Goal: Find contact information: Find contact information

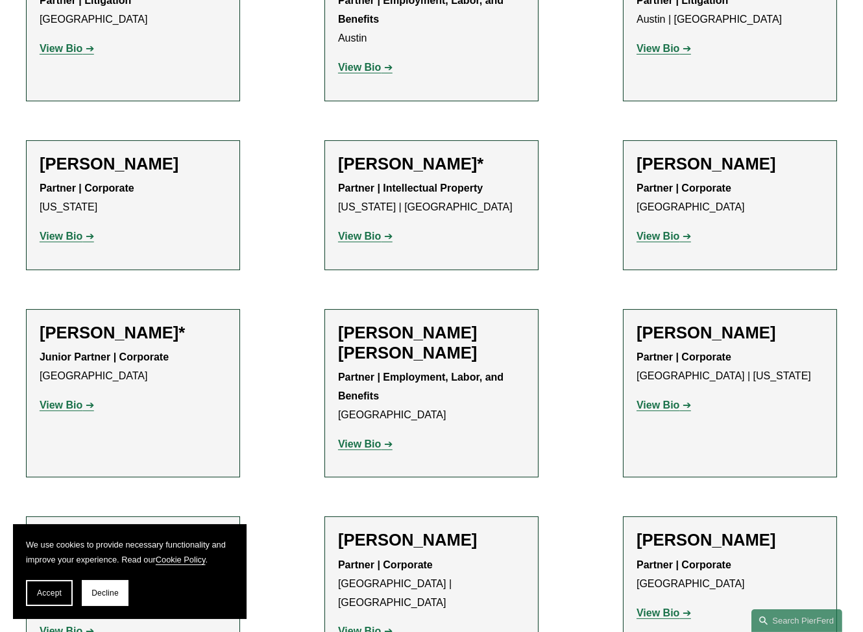
scroll to position [11260, 0]
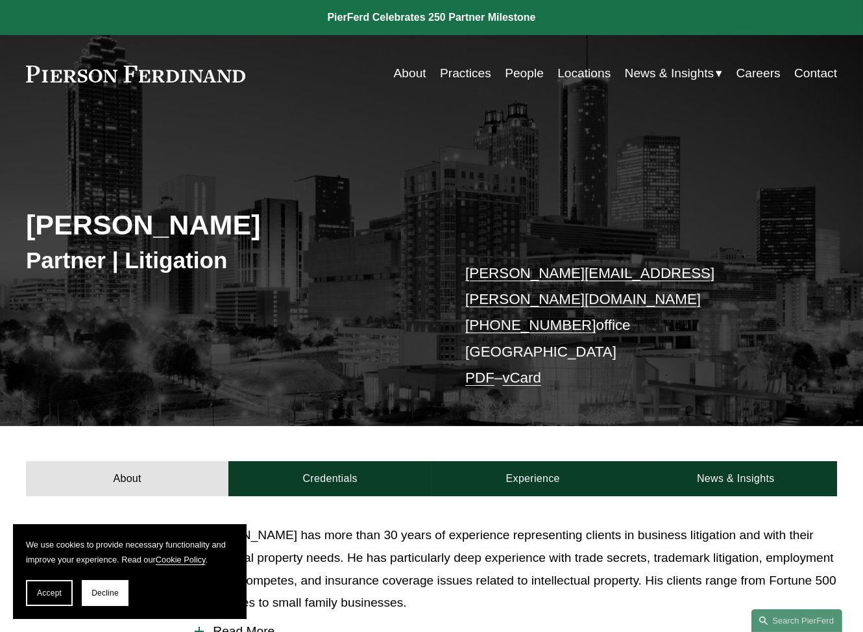
click at [207, 70] on link at bounding box center [135, 74] width 219 height 17
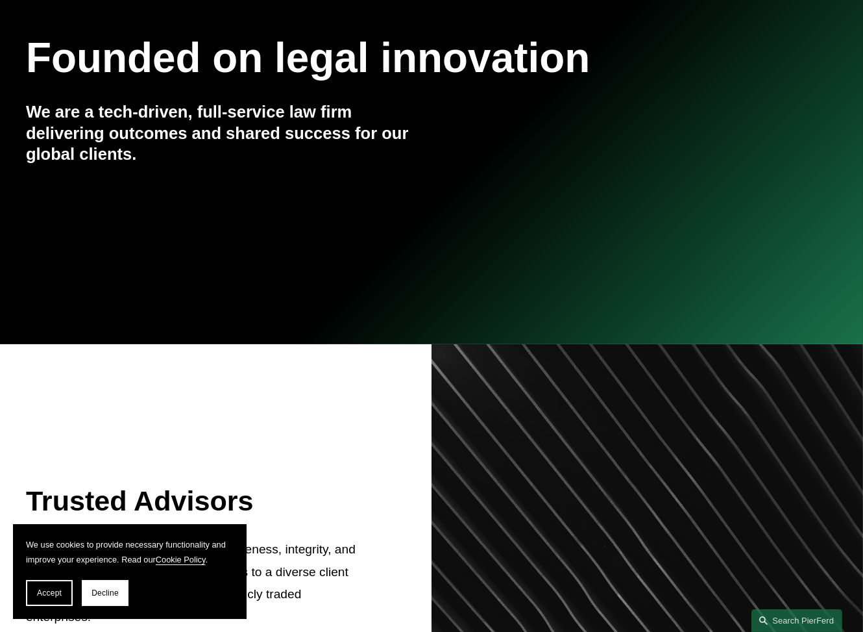
scroll to position [325, 0]
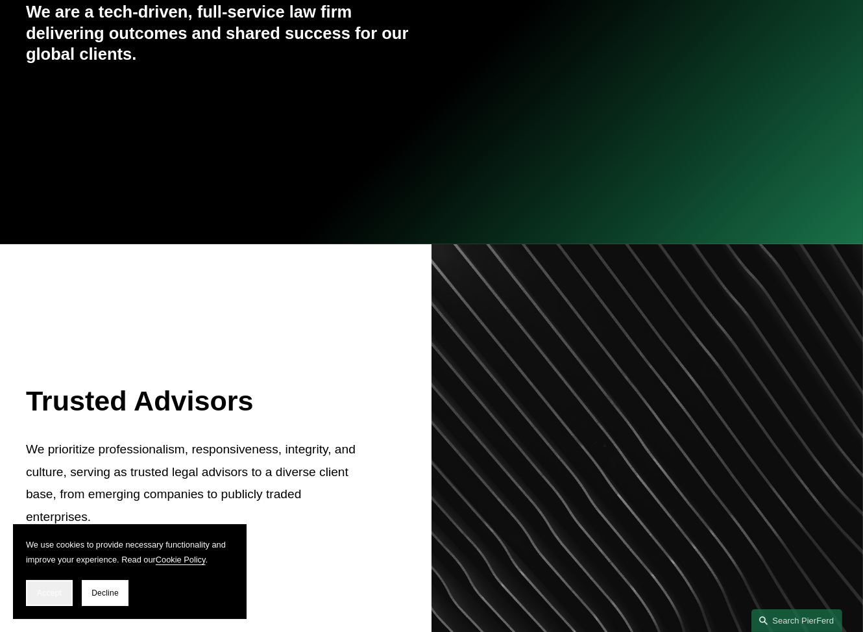
click at [55, 591] on span "Accept" at bounding box center [49, 592] width 25 height 9
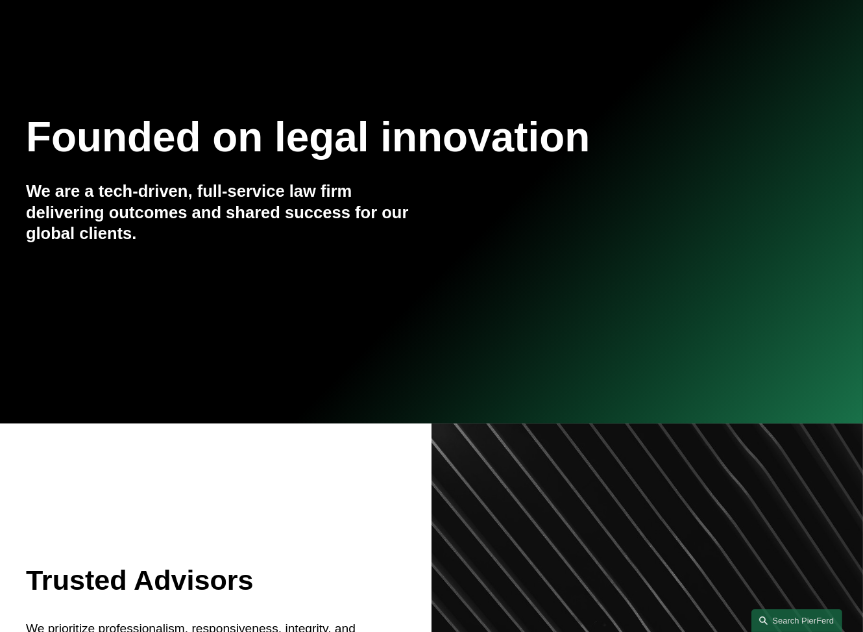
scroll to position [0, 0]
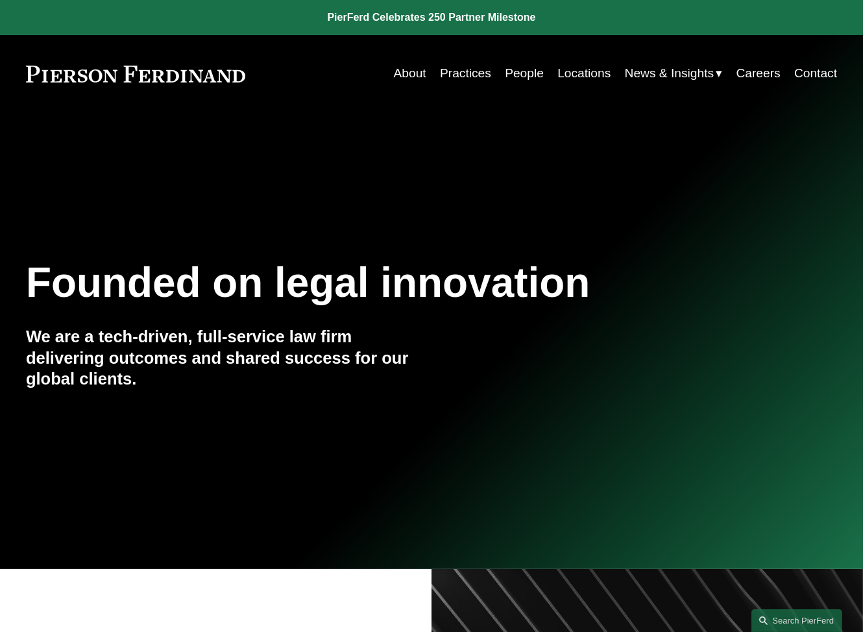
click at [805, 75] on link "Contact" at bounding box center [815, 73] width 43 height 25
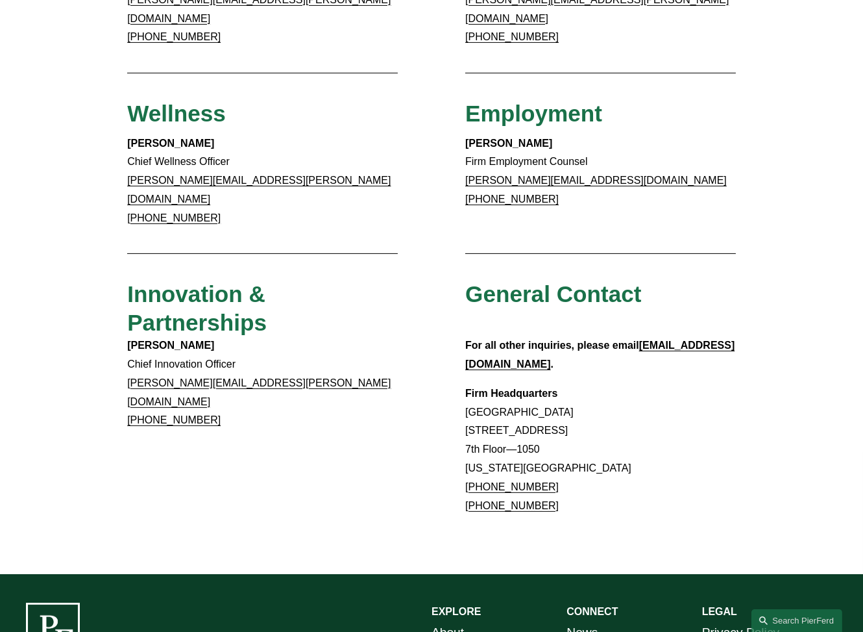
scroll to position [974, 0]
